Goal: Complete application form

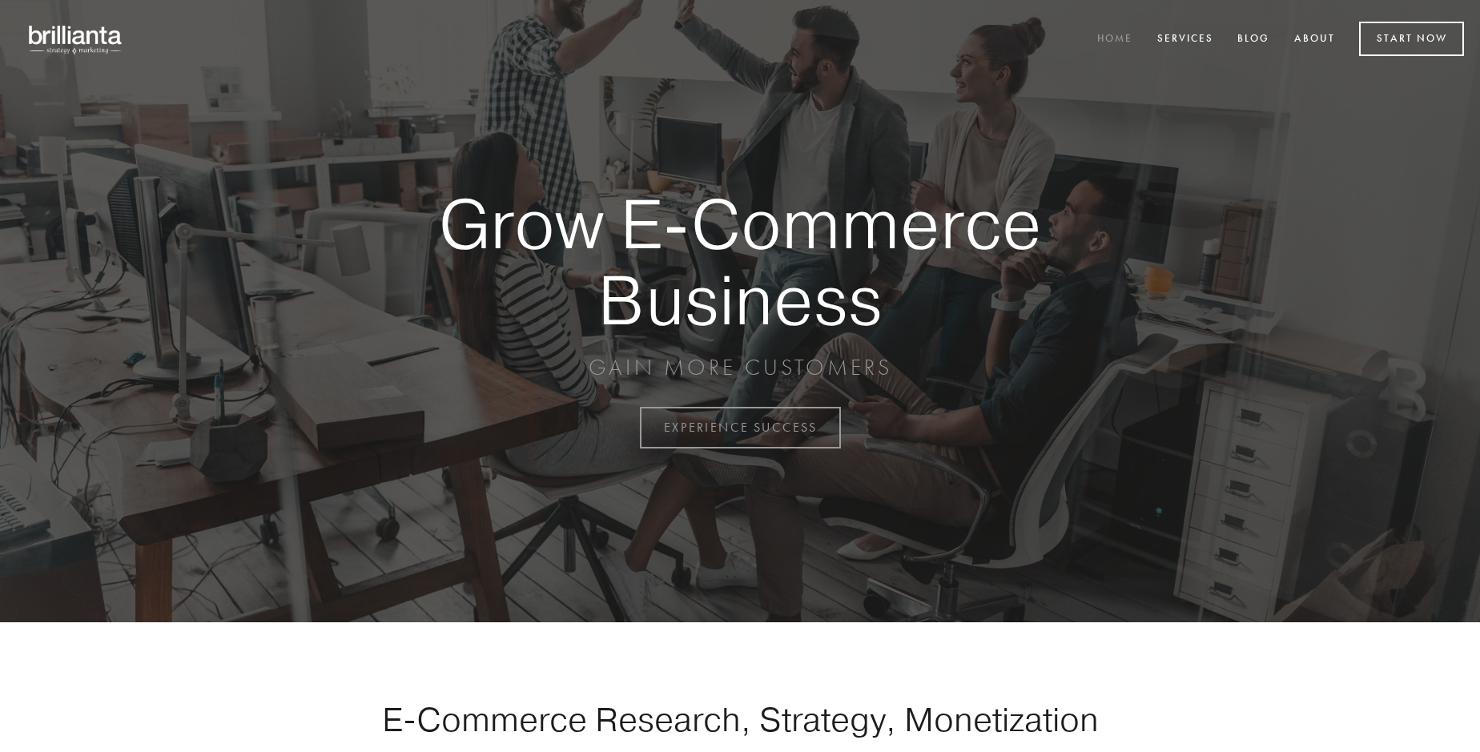
scroll to position [4197, 0]
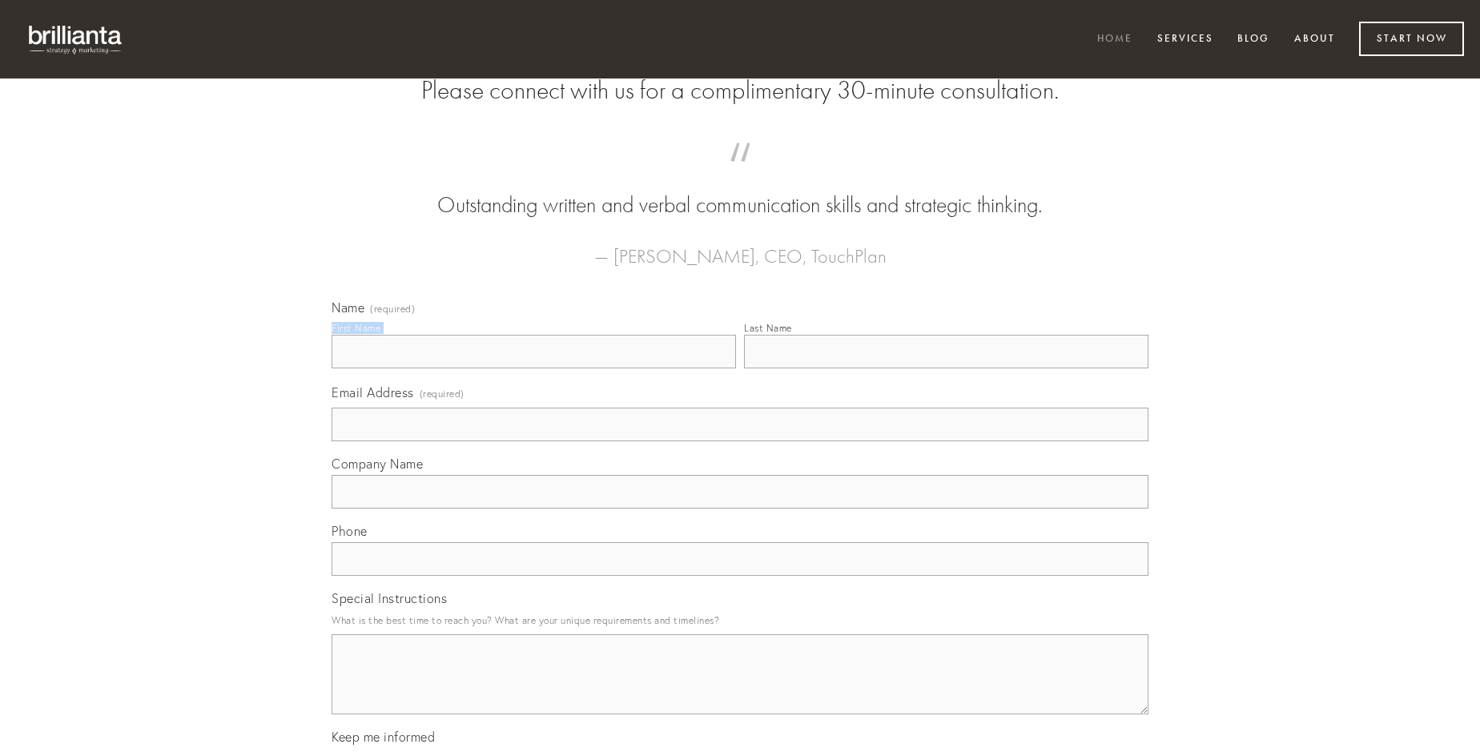
type input "[PERSON_NAME]"
click at [946, 368] on input "Last Name" at bounding box center [946, 352] width 404 height 34
type input "[PERSON_NAME]"
click at [740, 441] on input "Email Address (required)" at bounding box center [739, 425] width 817 height 34
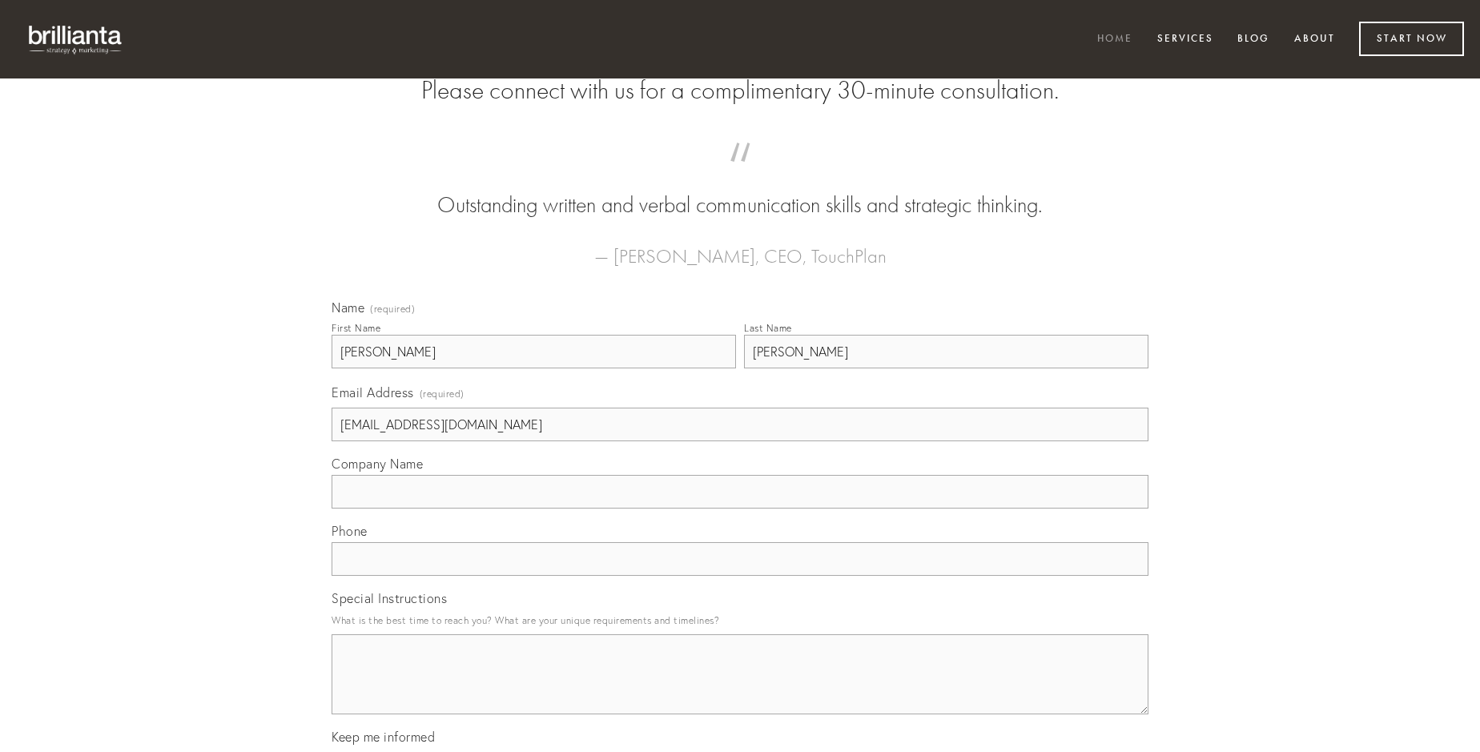
type input "[EMAIL_ADDRESS][DOMAIN_NAME]"
click at [740, 508] on input "Company Name" at bounding box center [739, 492] width 817 height 34
type input "totidem"
click at [740, 576] on input "text" at bounding box center [739, 559] width 817 height 34
click at [740, 689] on textarea "Special Instructions" at bounding box center [739, 674] width 817 height 80
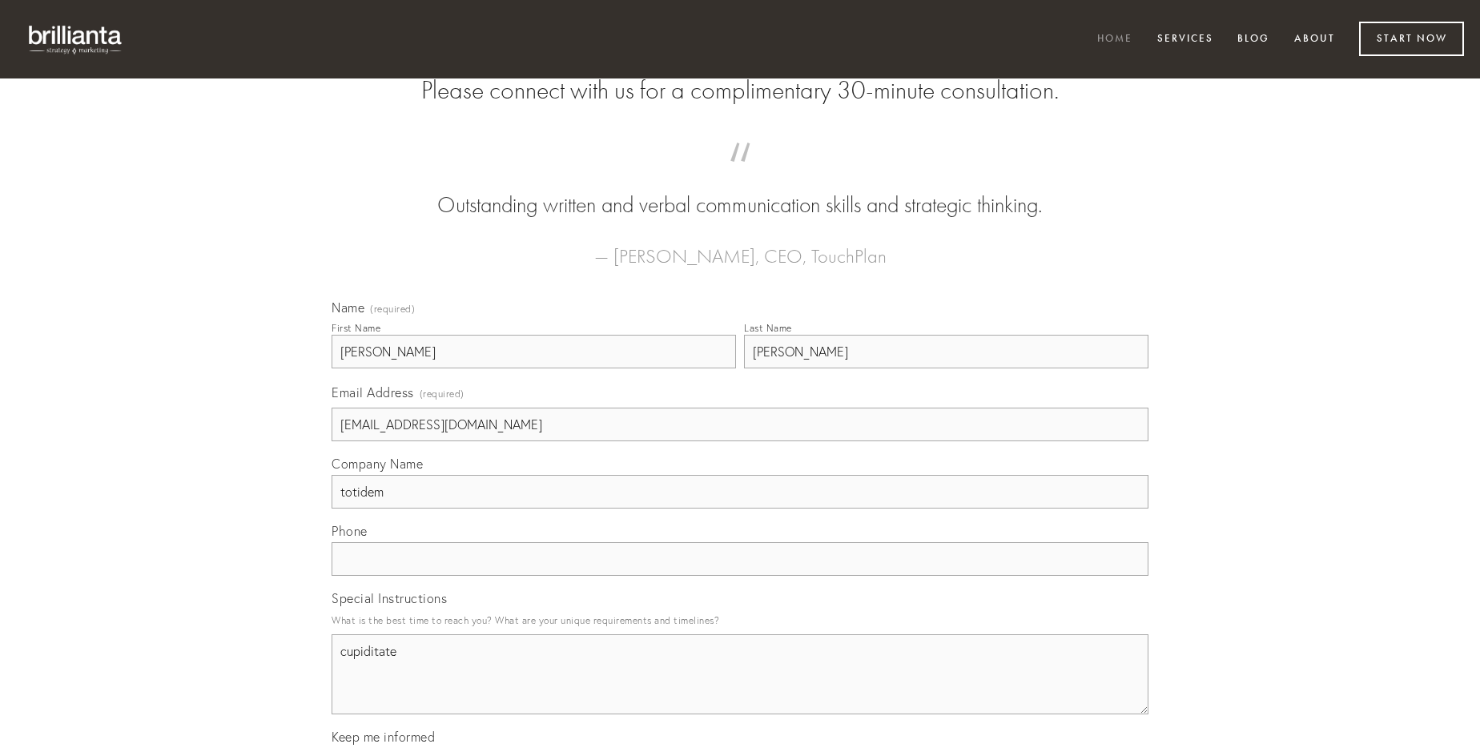
type textarea "cupiditate"
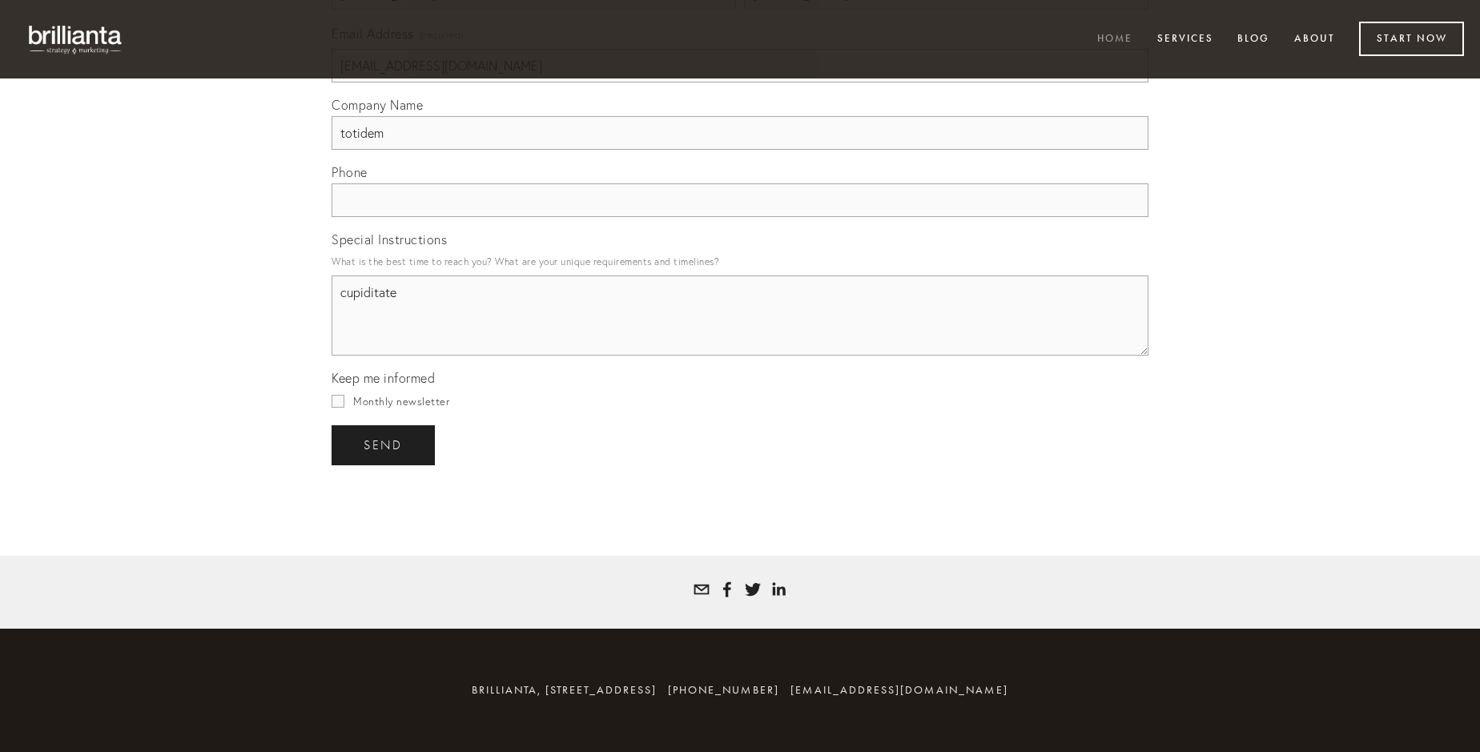
click at [384, 444] on span "send" at bounding box center [383, 445] width 39 height 14
